Goal: Information Seeking & Learning: Learn about a topic

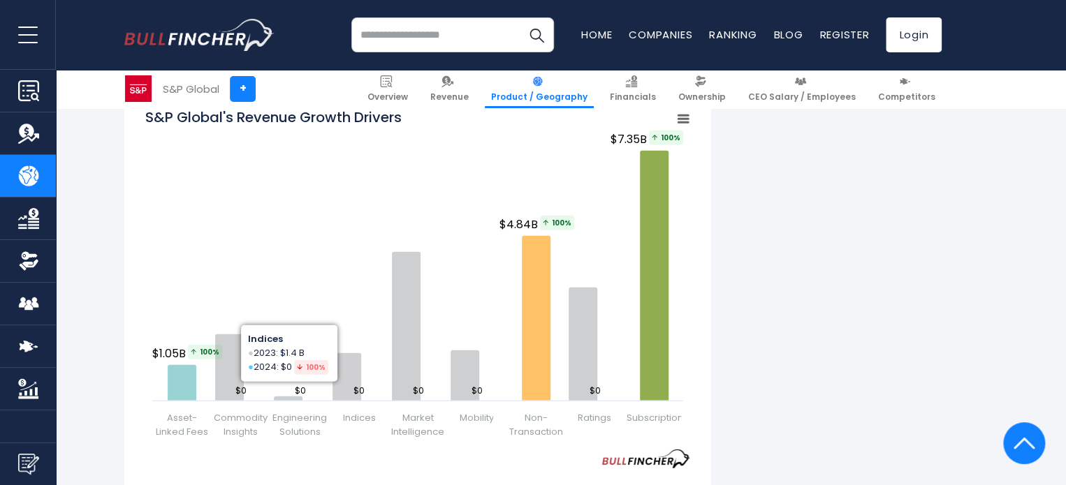
scroll to position [1816, 0]
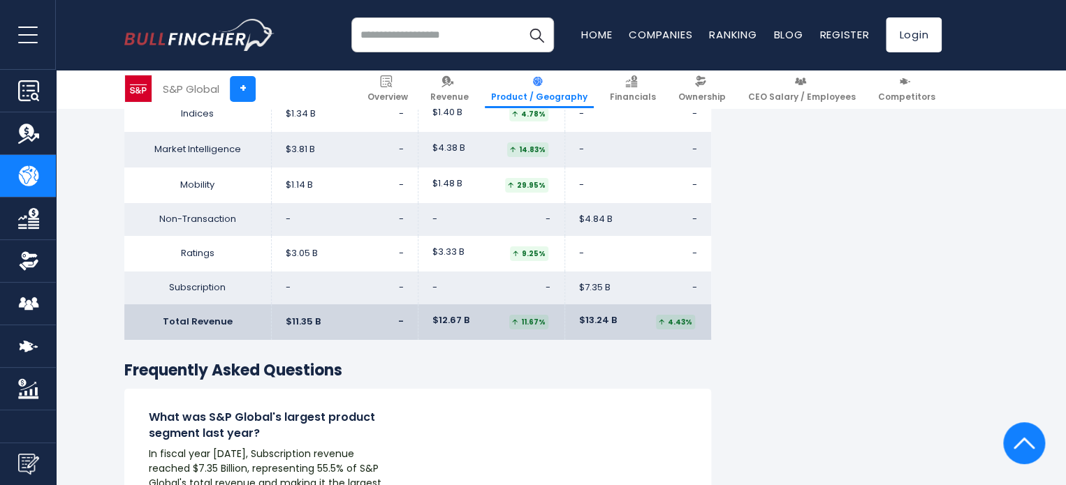
scroll to position [2584, 0]
